Goal: Find specific page/section: Find specific page/section

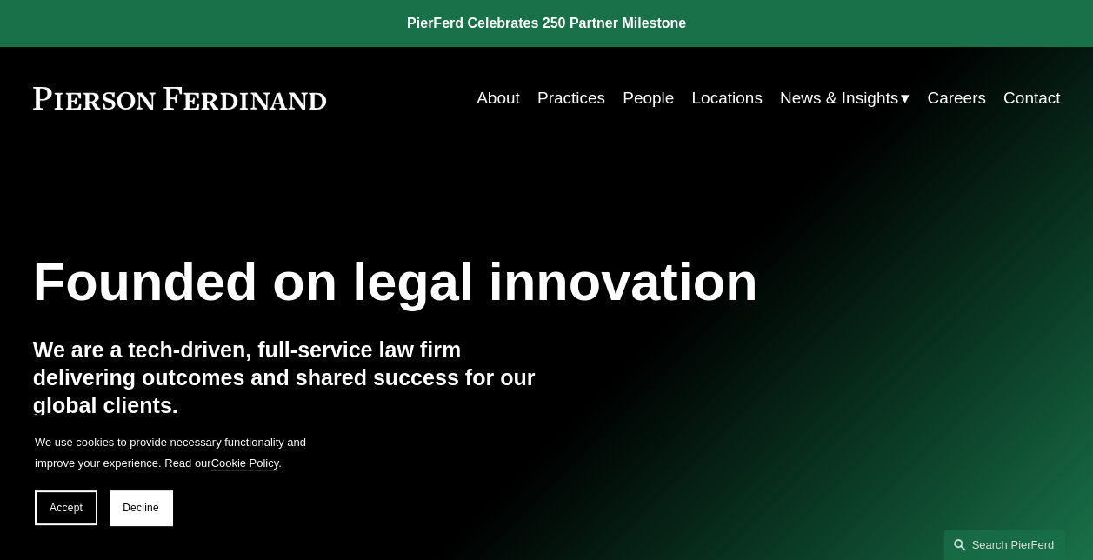
click at [701, 90] on link "Locations" at bounding box center [727, 98] width 70 height 33
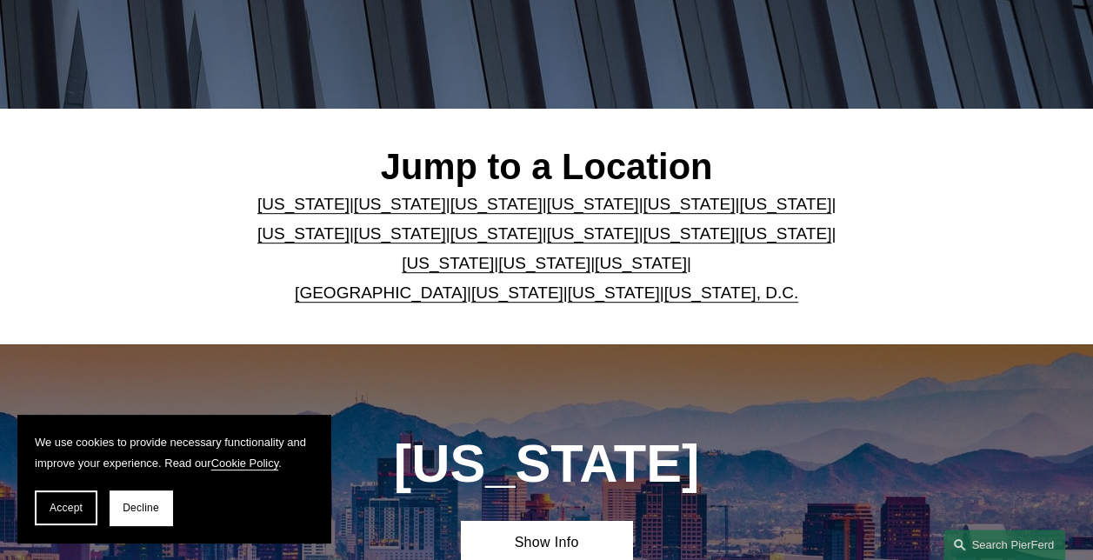
scroll to position [348, 0]
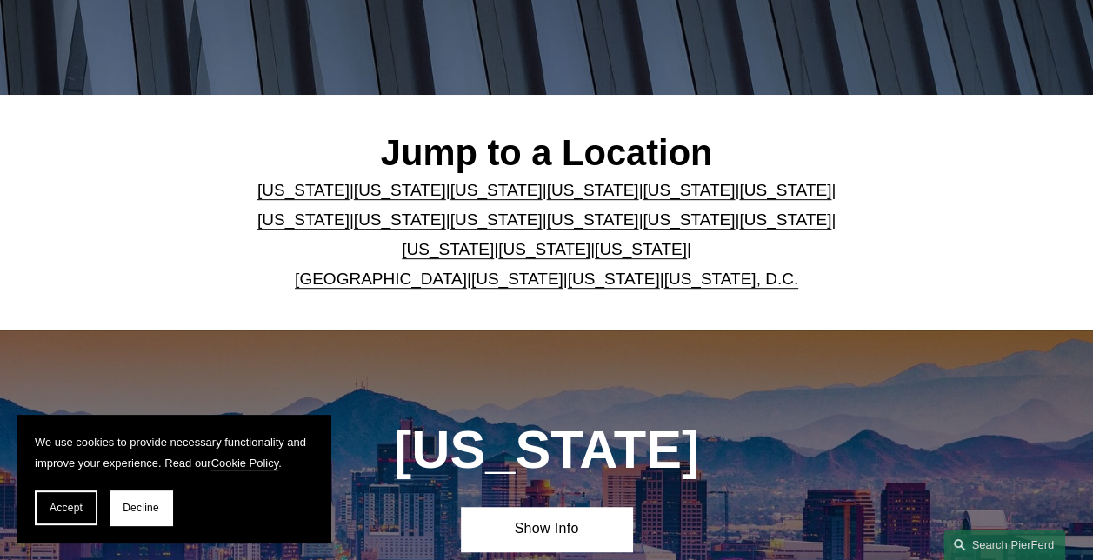
click at [602, 254] on link "[US_STATE]" at bounding box center [641, 249] width 92 height 18
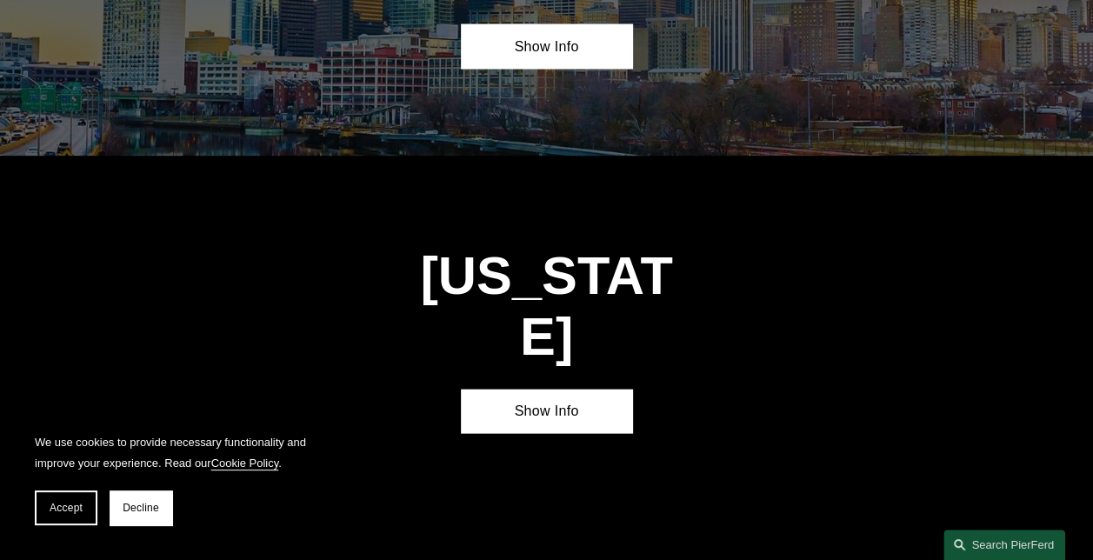
scroll to position [5064, 0]
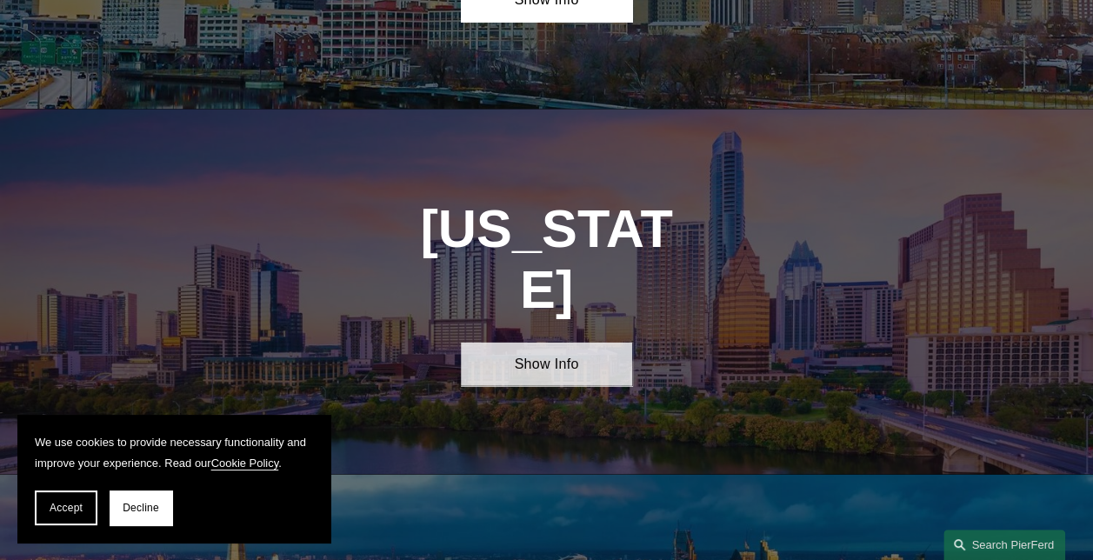
click at [579, 343] on link "Show Info" at bounding box center [546, 365] width 171 height 44
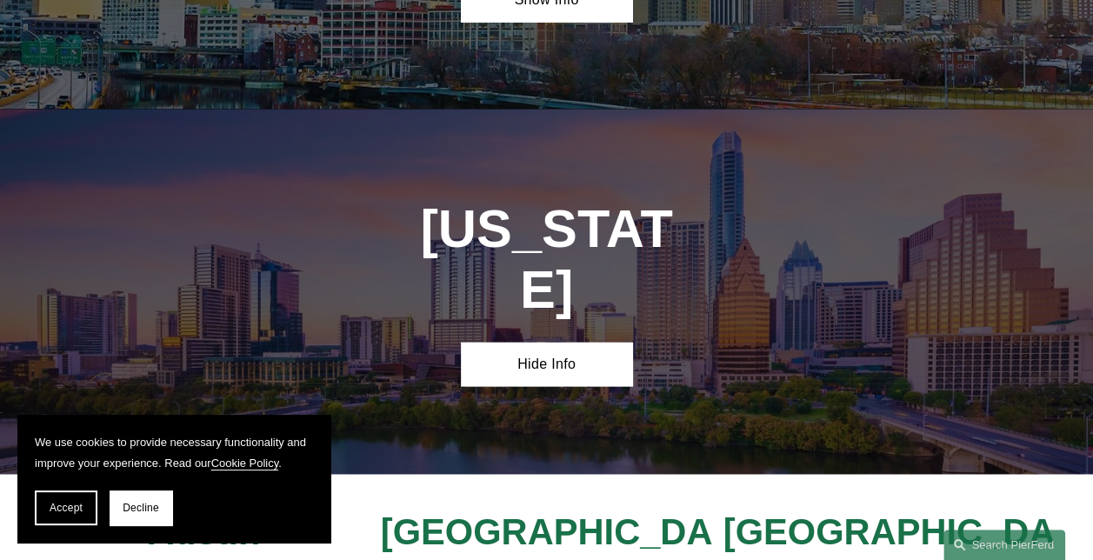
click at [94, 499] on button "Accept" at bounding box center [66, 508] width 63 height 35
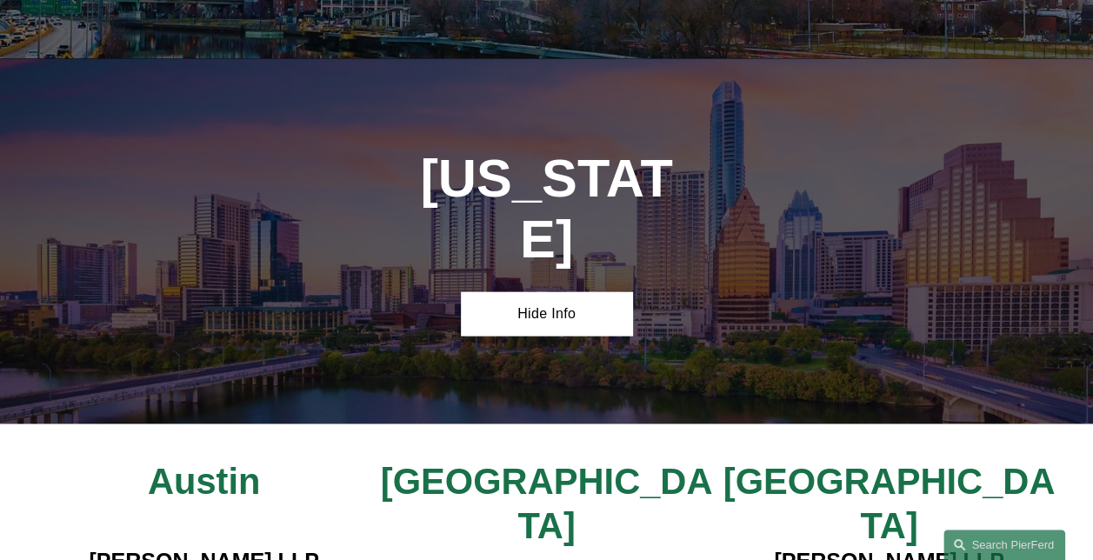
scroll to position [5151, 0]
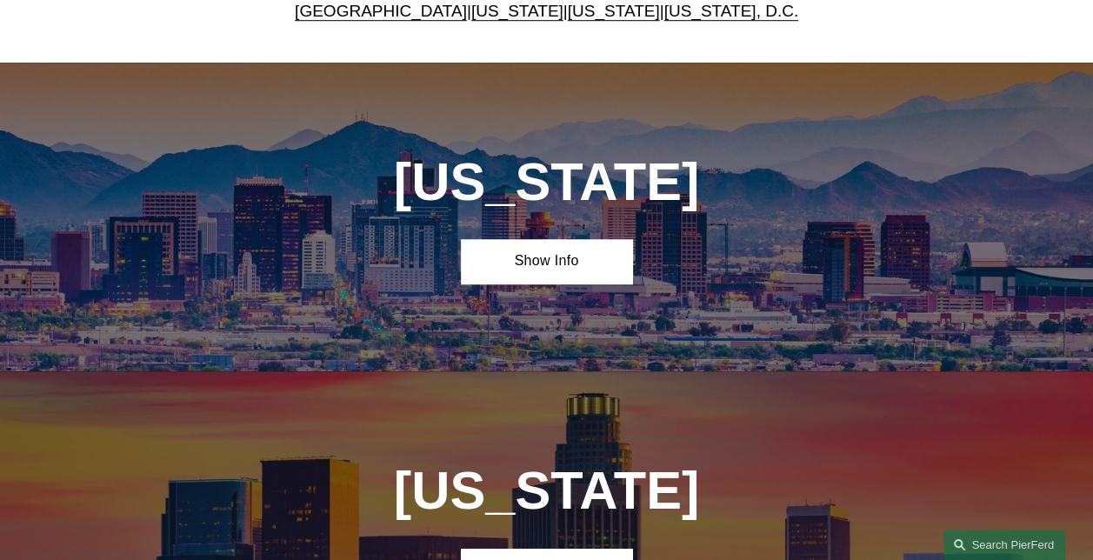
scroll to position [348, 0]
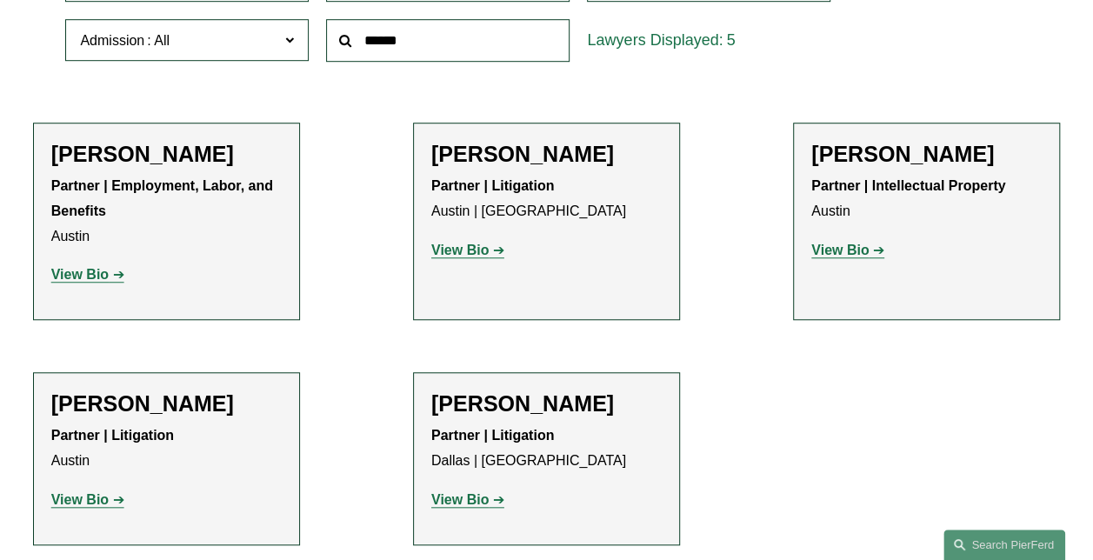
scroll to position [348, 0]
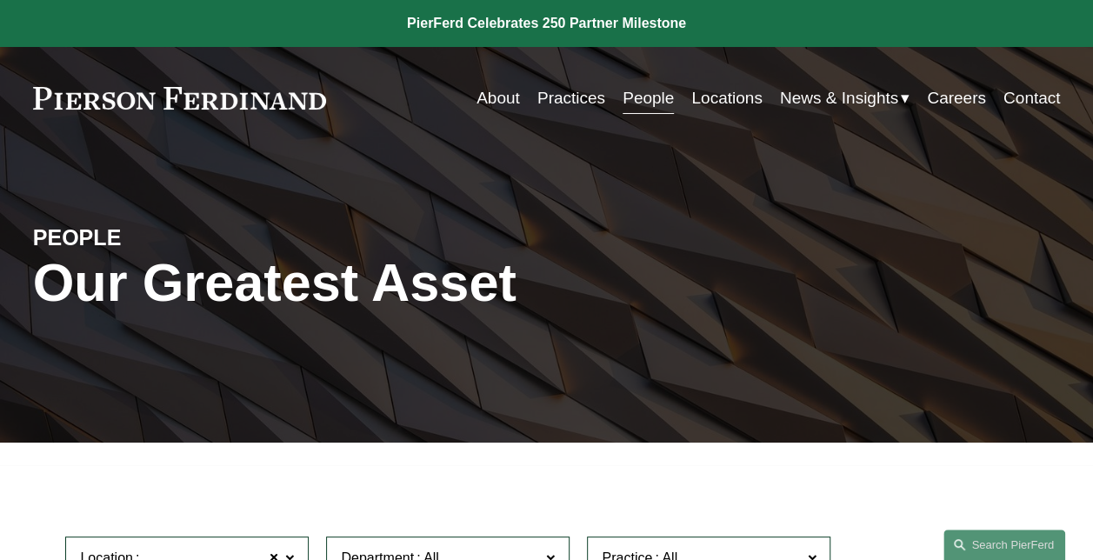
click at [725, 99] on link "Locations" at bounding box center [727, 98] width 70 height 33
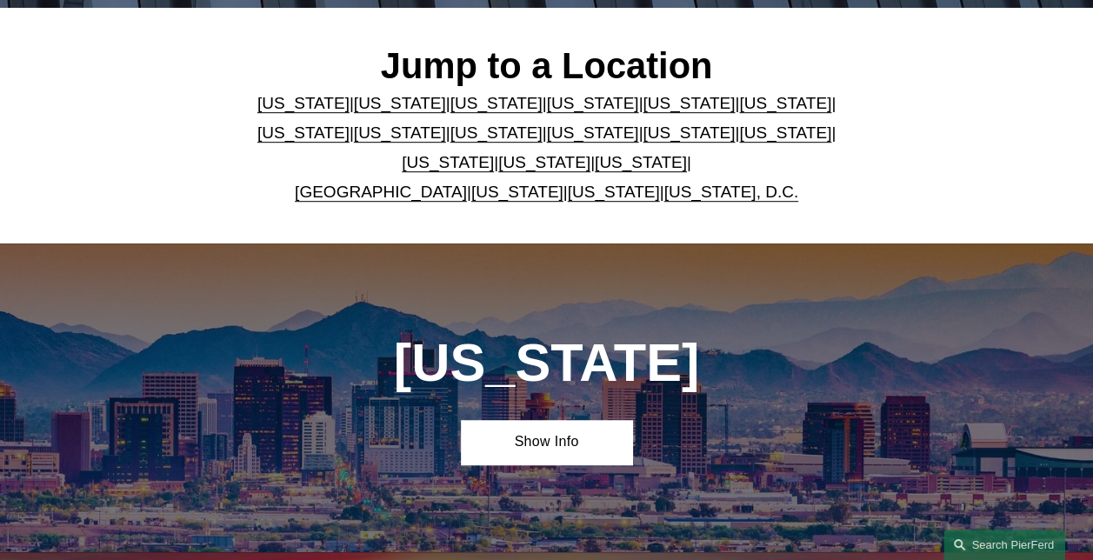
click at [599, 164] on link "[US_STATE]" at bounding box center [641, 162] width 92 height 18
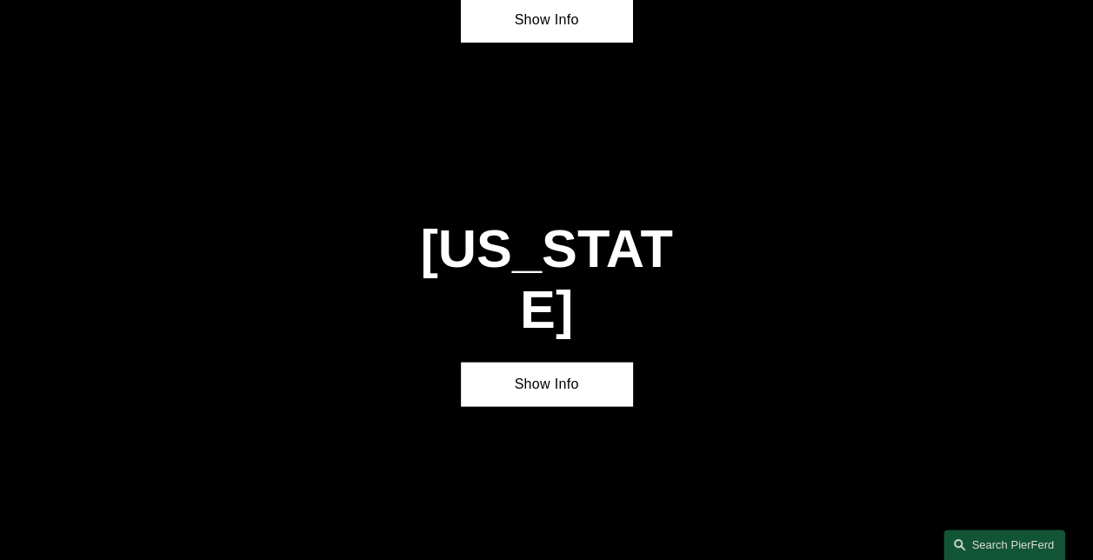
scroll to position [5064, 0]
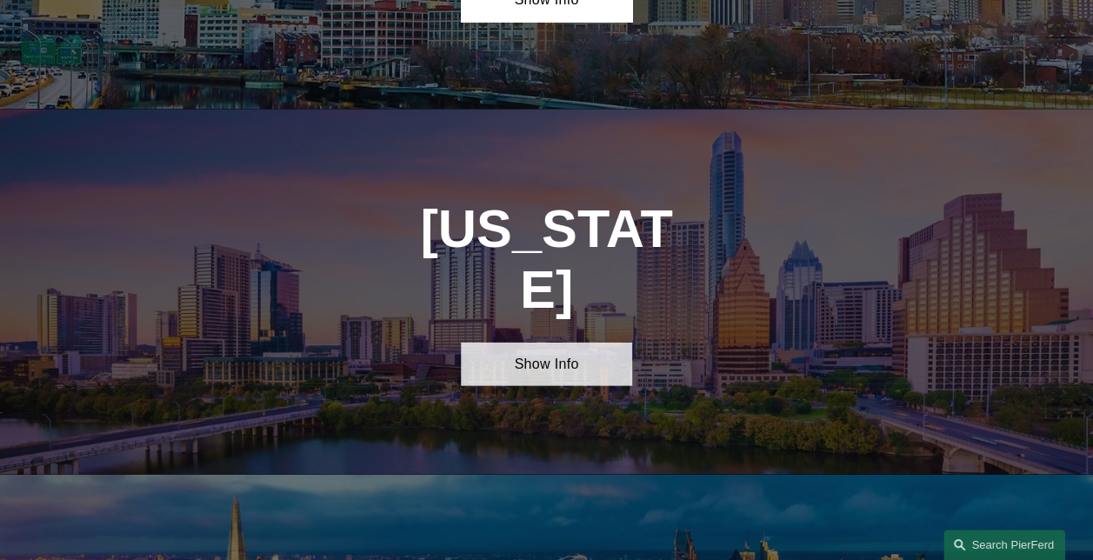
click at [567, 343] on link "Show Info" at bounding box center [546, 365] width 171 height 44
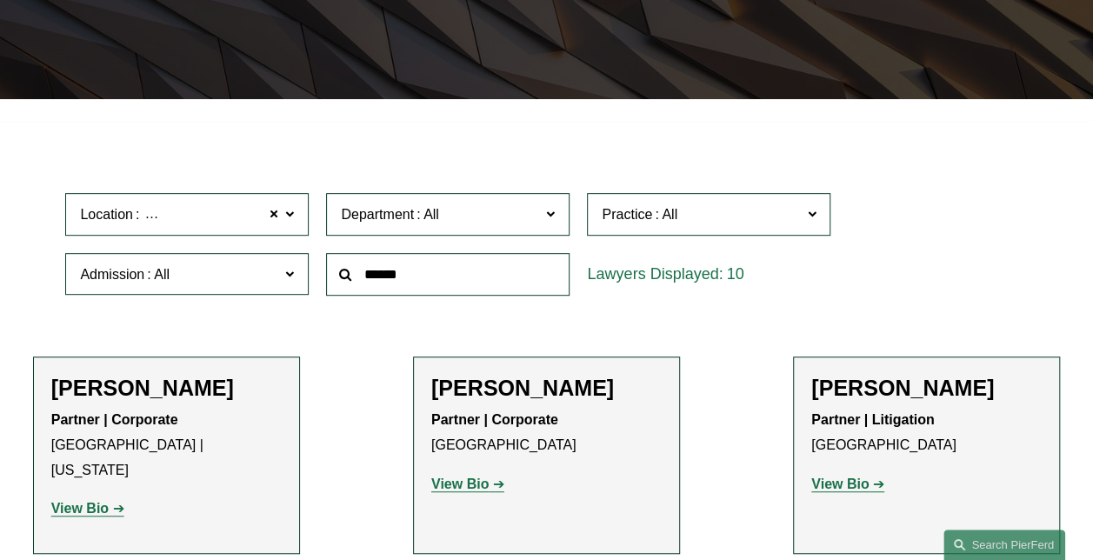
scroll to position [435, 0]
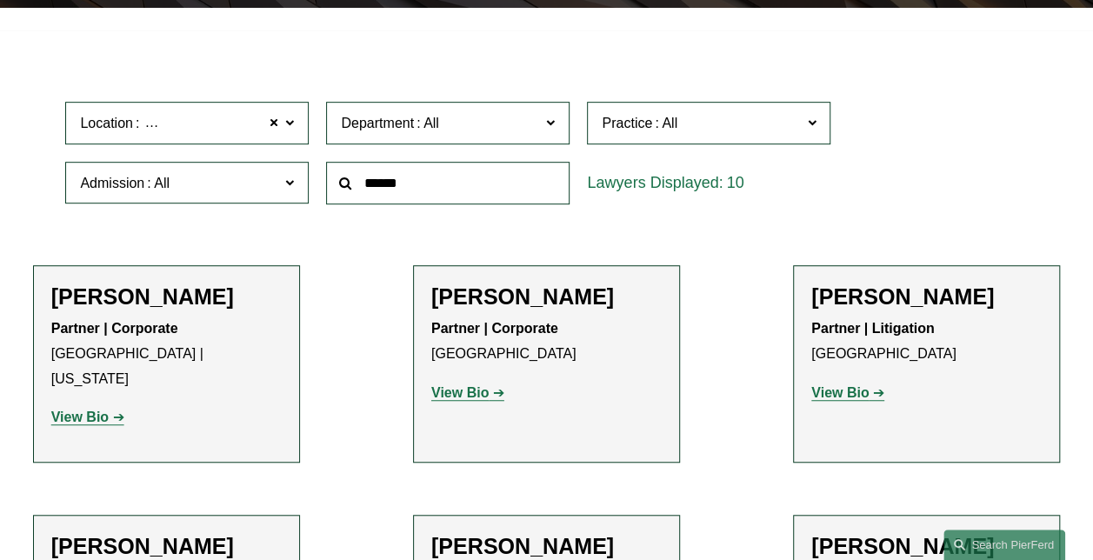
click at [84, 405] on p "View Bio" at bounding box center [166, 417] width 231 height 25
click at [88, 410] on strong "View Bio" at bounding box center [79, 417] width 57 height 15
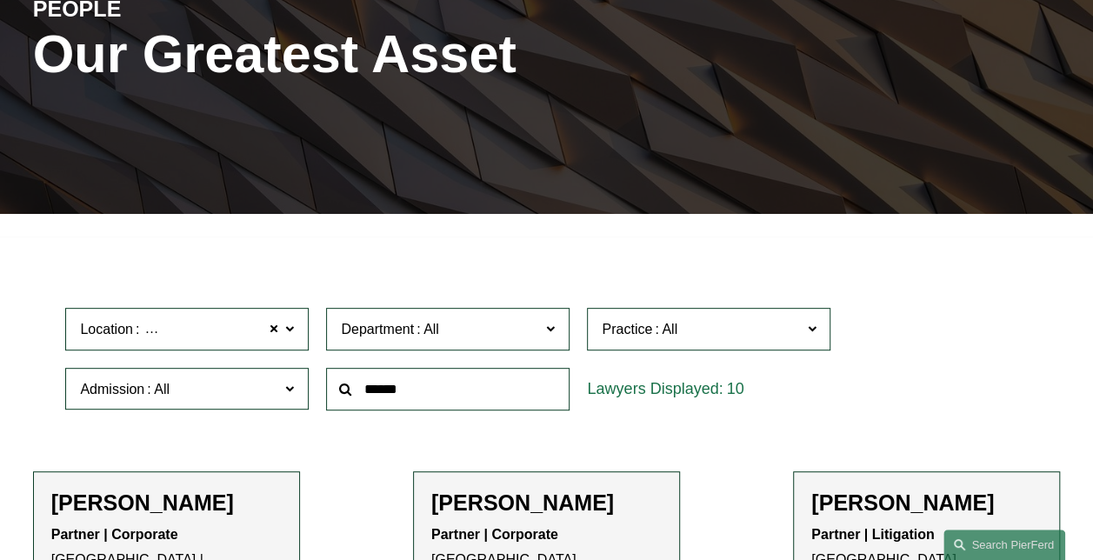
scroll to position [198, 0]
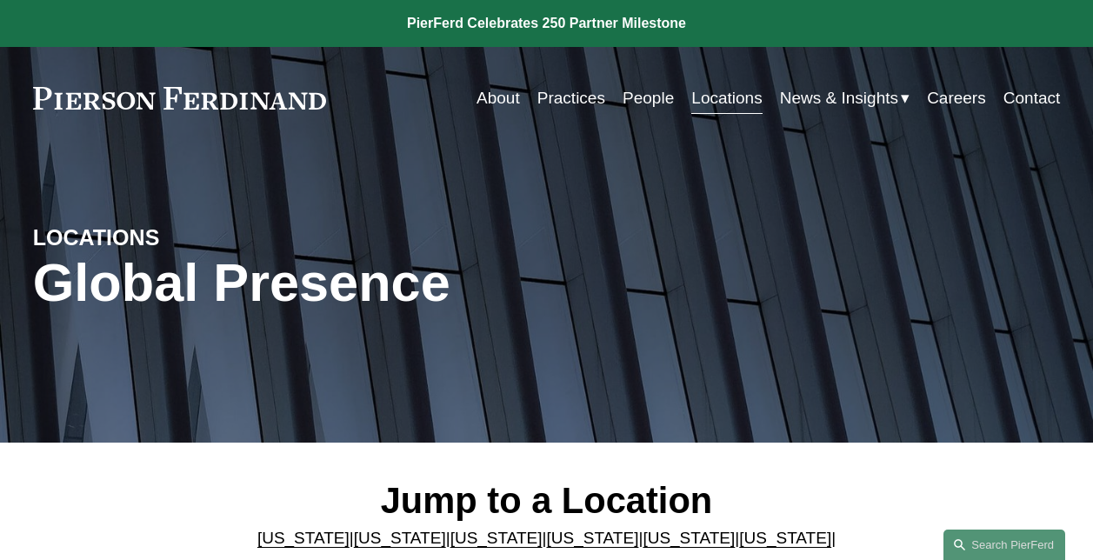
scroll to position [5064, 0]
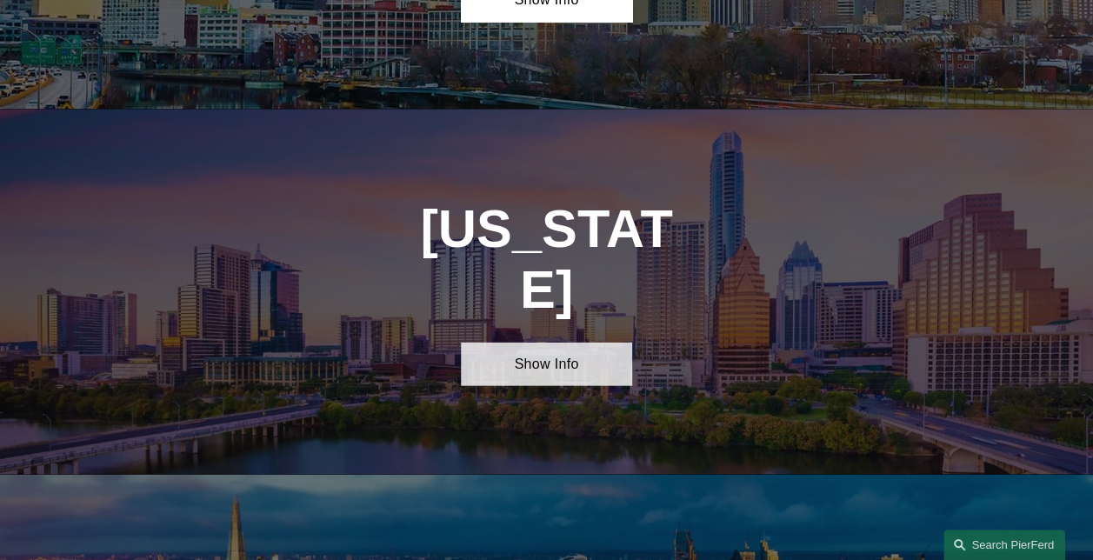
click at [591, 343] on link "Show Info" at bounding box center [546, 365] width 171 height 44
